Goal: Information Seeking & Learning: Learn about a topic

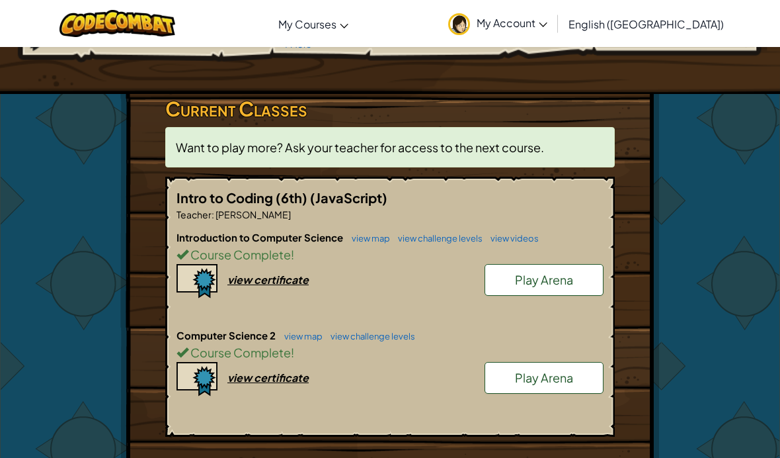
scroll to position [178, 0]
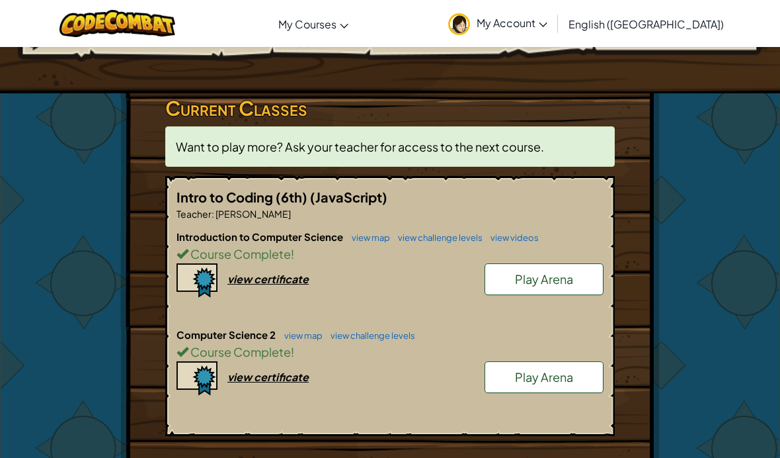
click at [581, 373] on link "Play Arena" at bounding box center [544, 377] width 119 height 32
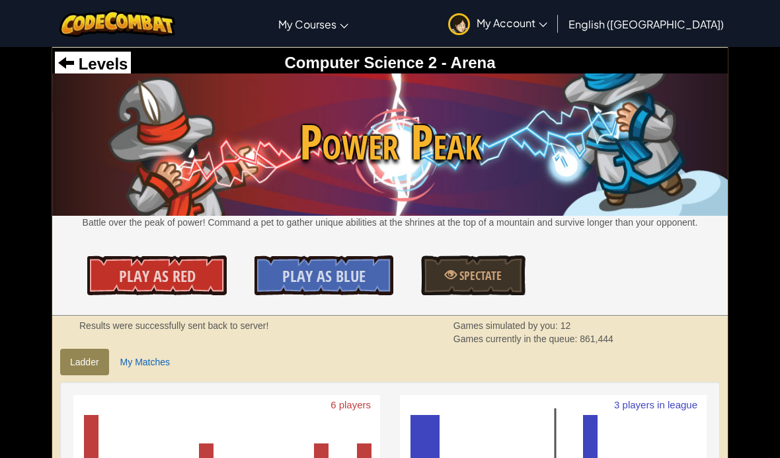
click at [510, 274] on link "Spectate" at bounding box center [473, 275] width 104 height 40
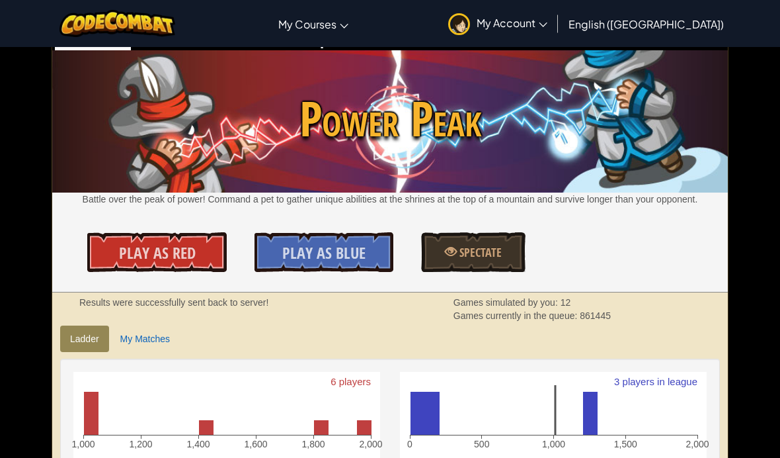
scroll to position [20, 0]
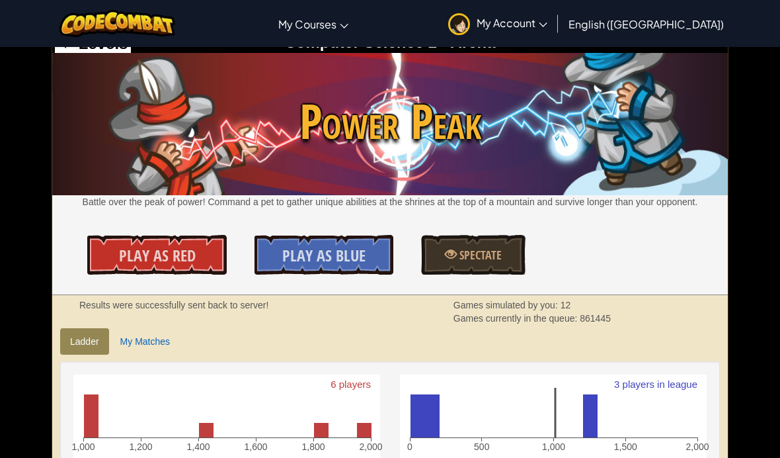
click at [121, 342] on link "My Matches" at bounding box center [144, 341] width 69 height 26
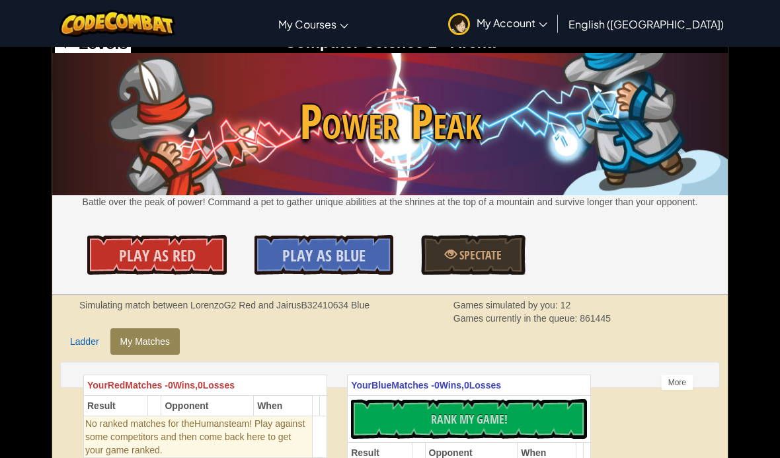
click at [73, 341] on link "Ladder" at bounding box center [84, 341] width 49 height 26
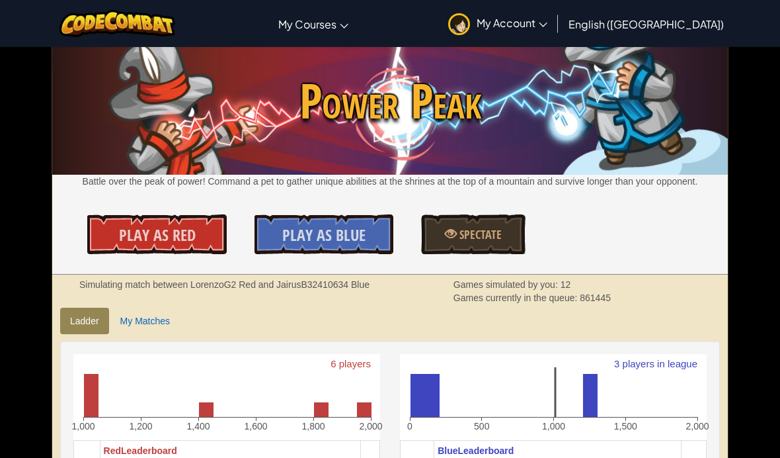
scroll to position [0, 0]
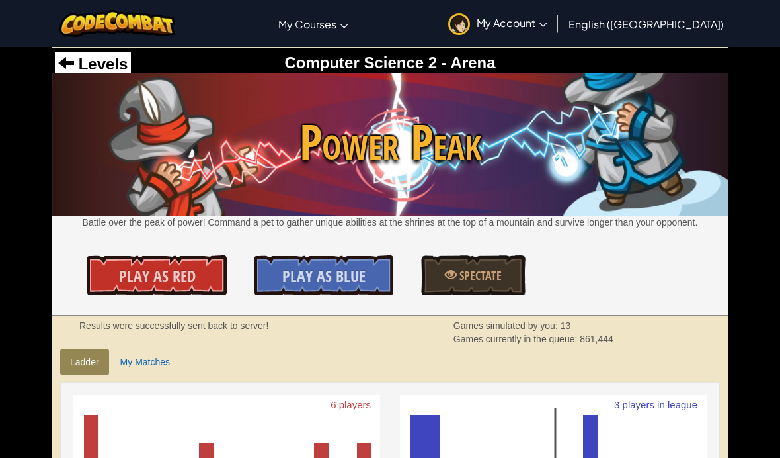
click at [137, 26] on img at bounding box center [118, 23] width 116 height 27
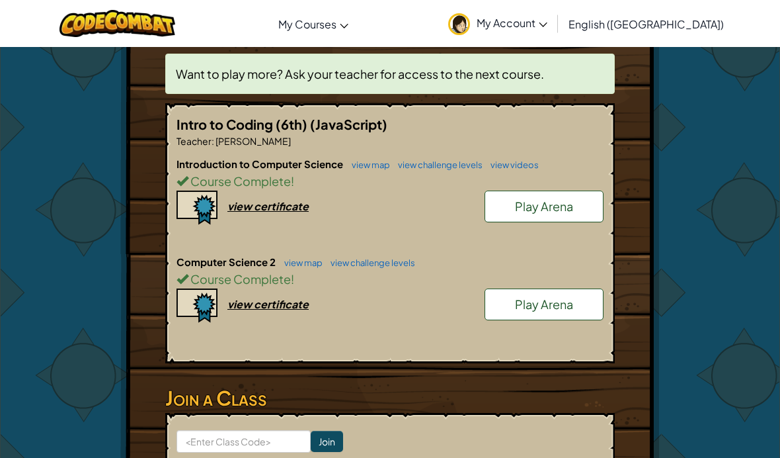
scroll to position [267, 0]
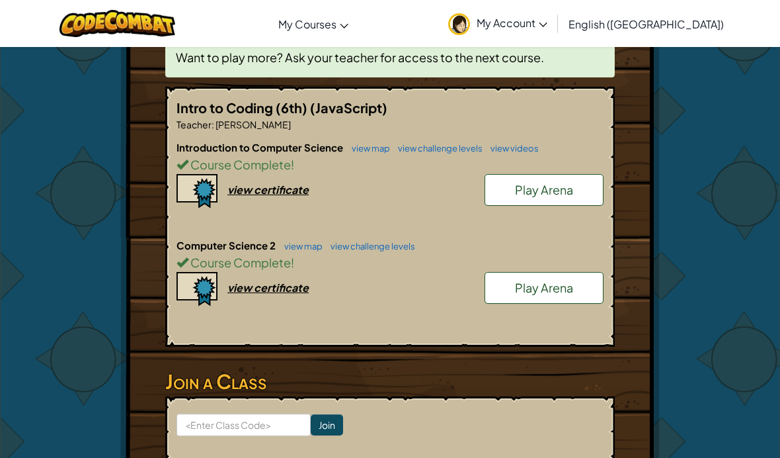
click at [204, 259] on span "Course Complete" at bounding box center [239, 262] width 102 height 15
click at [288, 245] on link "view map" at bounding box center [300, 246] width 45 height 11
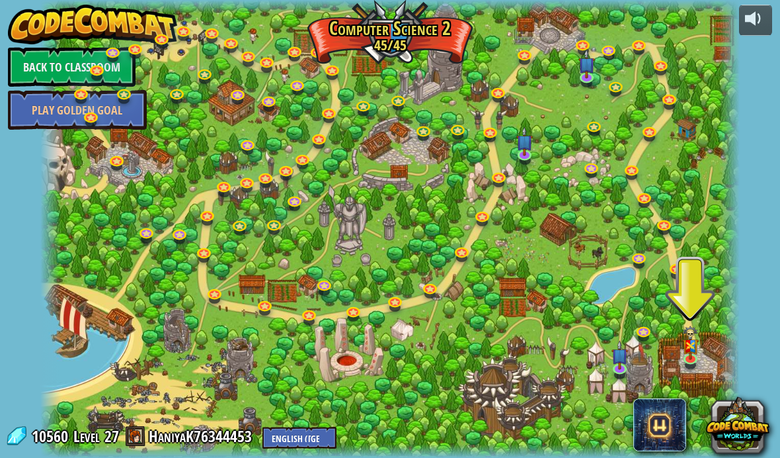
click at [635, 337] on link at bounding box center [645, 333] width 26 height 20
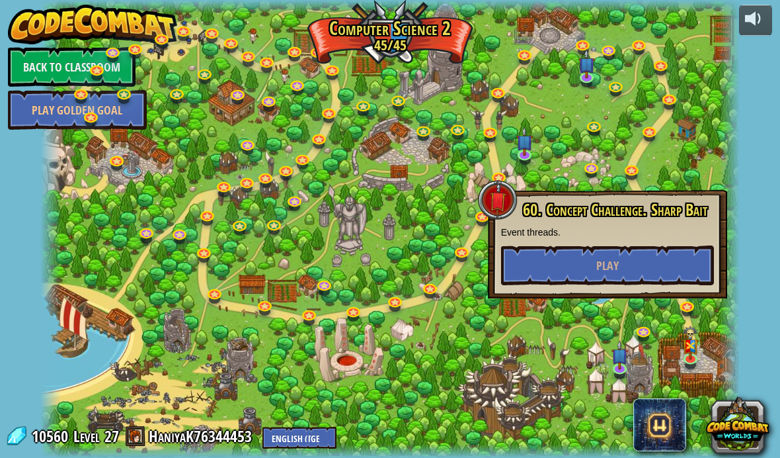
click at [668, 263] on button "Play" at bounding box center [607, 265] width 213 height 40
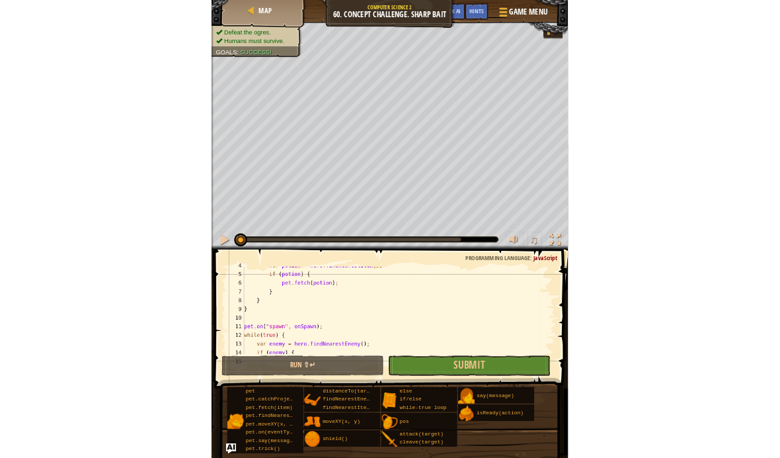
scroll to position [48, 0]
